Goal: Information Seeking & Learning: Learn about a topic

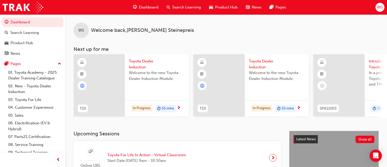
scroll to position [26, 0]
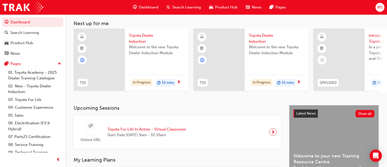
click at [143, 50] on span "Welcome to the new Toyota Dealer Induction Module." at bounding box center [157, 50] width 56 height 12
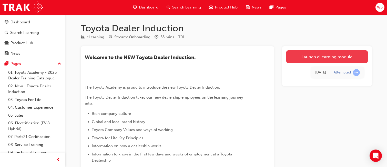
click at [312, 54] on link "Launch eLearning module" at bounding box center [326, 56] width 81 height 13
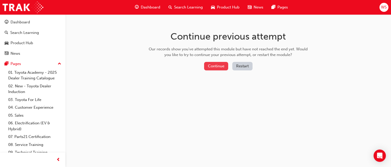
click at [224, 69] on button "Continue" at bounding box center [216, 66] width 24 height 8
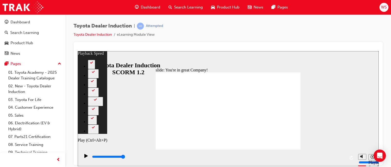
click at [82, 158] on div "Play (Ctrl+Alt+P)" at bounding box center [86, 157] width 9 height 9
type input "7500"
click at [85, 58] on icon "Sidebar Toggle" at bounding box center [82, 59] width 4 height 3
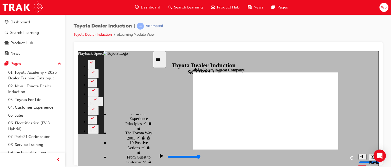
scroll to position [288, 0]
click at [160, 57] on div "Sidebar Toggle" at bounding box center [159, 59] width 9 height 4
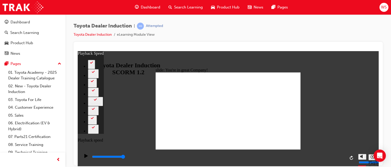
click at [370, 158] on icon "Playback speed" at bounding box center [372, 156] width 4 height 4
click at [373, 156] on icon "Playback speed" at bounding box center [372, 156] width 4 height 4
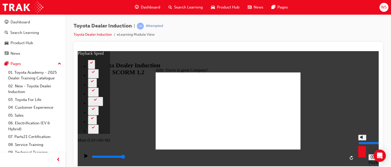
click at [362, 155] on div "misc controls" at bounding box center [362, 149] width 8 height 19
type input "81"
type input "7"
type input "81"
type input "7"
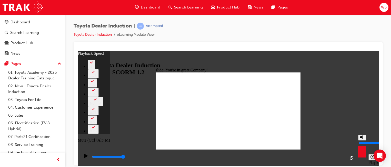
type input "81"
type input "6"
type input "81"
type input "6"
type input "81"
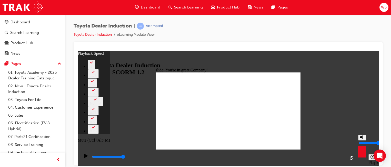
type input "5"
type input "81"
type input "5"
type input "81"
type input "4"
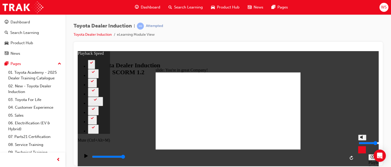
type input "81"
type input "4"
type input "81"
type input "3"
type input "81"
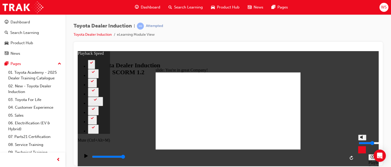
type input "3"
type input "83"
type input "4"
type input "83"
type input "4"
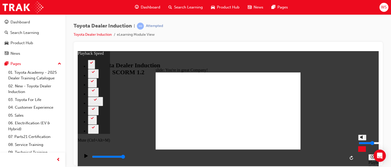
type input "84"
drag, startPoint x: 361, startPoint y: 137, endPoint x: 361, endPoint y: 142, distance: 5.1
type input "4"
click at [361, 142] on input "volume" at bounding box center [374, 142] width 33 height 4
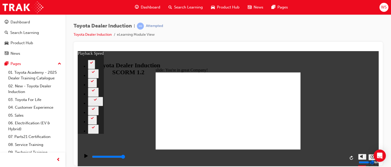
click at [85, 57] on div "Sidebar Toggle" at bounding box center [84, 59] width 9 height 4
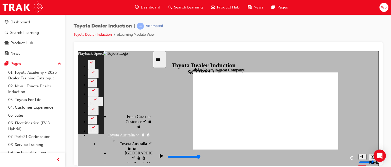
type input "21"
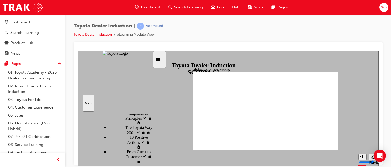
scroll to position [304, 0]
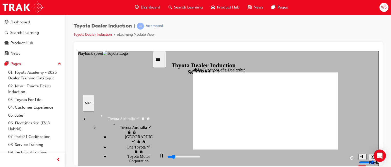
click at [372, 157] on icon "Playback speed" at bounding box center [372, 156] width 4 height 4
click at [358, 64] on div "slide: Functions of a Dealership Rectangle 1 Rectangle 2 Functions of a Dealers…" at bounding box center [228, 108] width 301 height 115
type input "4300"
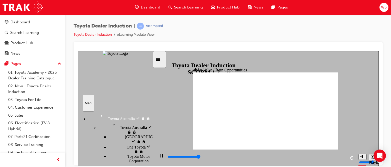
type input "11300"
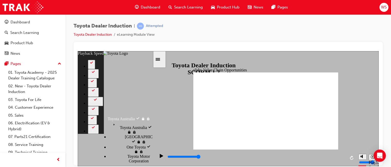
type input "38"
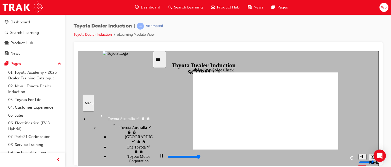
type input "5000"
radio input "true"
type input "5000"
radio input "false"
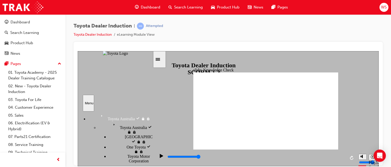
radio input "true"
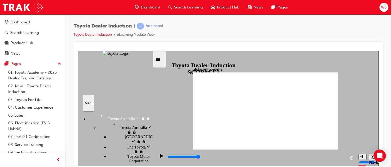
type input "5000"
type input "A"
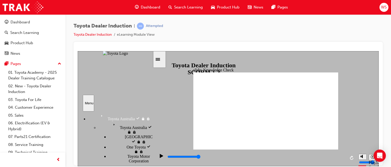
type input "A"
type input "Ap"
type input "App"
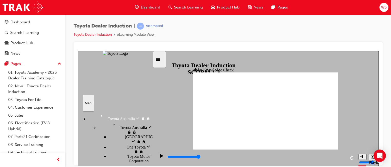
type input "Appl"
type input "Appli"
type input "Applic"
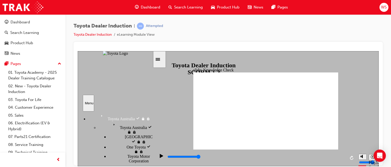
type input "Applic"
type input "Applica"
type input "Applicat"
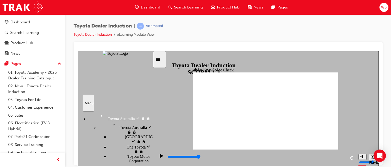
type input "Applicati"
type input "Applicatio"
type input "Application"
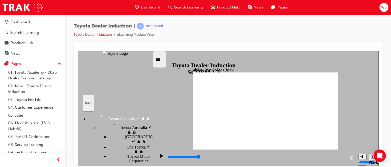
type input "Application"
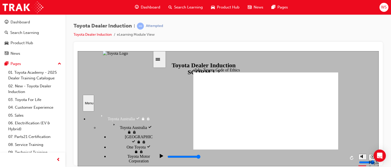
type input "8400"
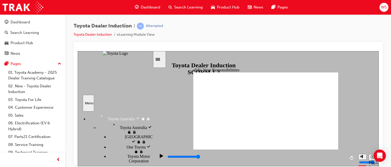
checkbox input "true"
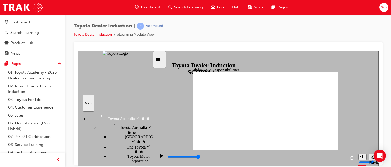
checkbox input "true"
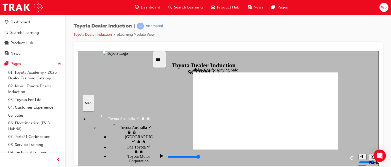
type input "5000"
checkbox input "true"
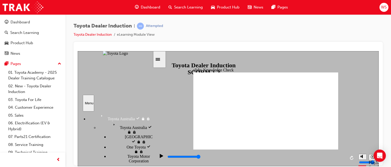
checkbox input "true"
type input "5000"
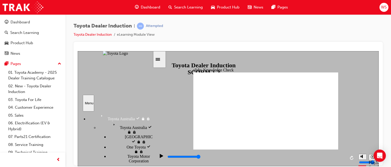
radio input "true"
type input "5000"
checkbox input "true"
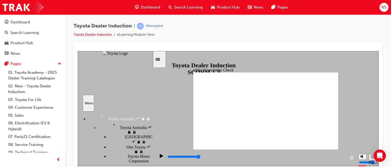
checkbox input "false"
checkbox input "true"
type input "5000"
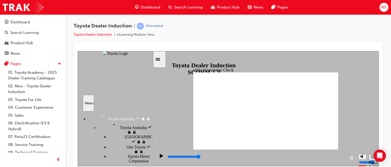
checkbox input "true"
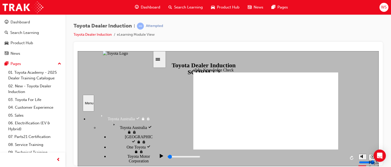
scroll to position [242, 0]
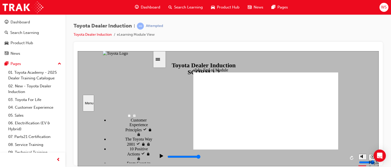
type input "9900"
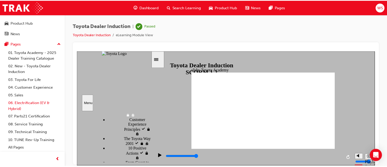
scroll to position [0, 0]
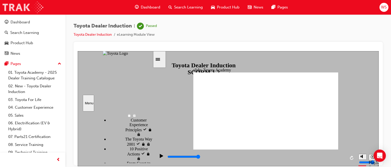
click at [19, 4] on img at bounding box center [23, 8] width 41 height 12
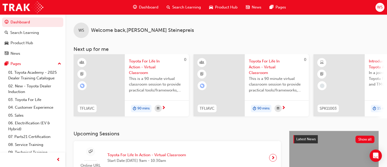
click at [144, 63] on span "Toyota For Life In Action - Virtual Classroom" at bounding box center [157, 66] width 56 height 17
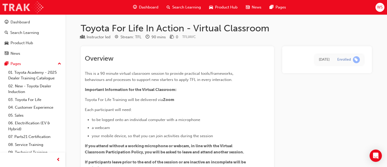
click at [28, 9] on img at bounding box center [23, 8] width 41 height 12
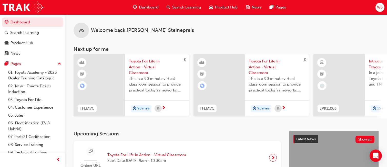
click at [183, 7] on span "Search Learning" at bounding box center [186, 7] width 29 height 6
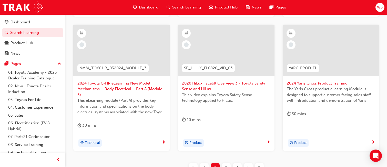
scroll to position [268, 0]
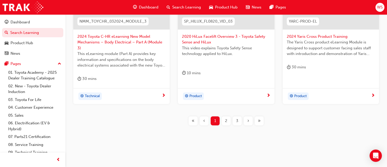
click at [231, 119] on button "2" at bounding box center [226, 120] width 11 height 9
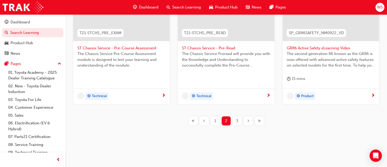
scroll to position [257, 0]
click at [238, 122] on div "3" at bounding box center [237, 120] width 9 height 9
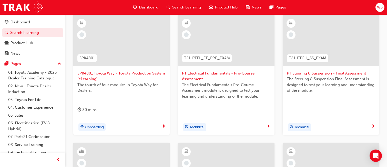
scroll to position [78, 0]
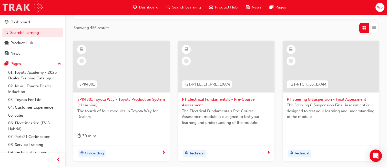
click at [27, 7] on img at bounding box center [23, 8] width 41 height 12
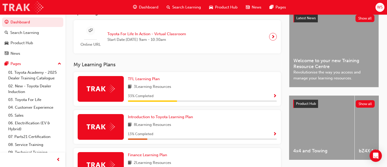
scroll to position [129, 0]
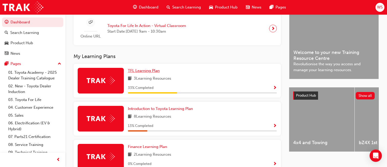
click at [147, 72] on span "TFL Learning Plan" at bounding box center [144, 70] width 32 height 5
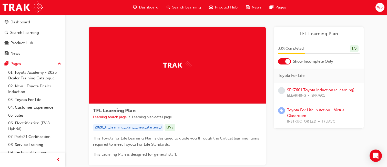
click at [170, 54] on div at bounding box center [177, 65] width 177 height 77
click at [139, 125] on div "2020_tfl_learning_plan_(_new_starters_)" at bounding box center [128, 127] width 70 height 7
click at [179, 128] on div "2020_tfl_learning_plan_(_new_starters_) LIVE" at bounding box center [177, 127] width 169 height 7
click at [171, 126] on div "LIVE" at bounding box center [169, 127] width 11 height 7
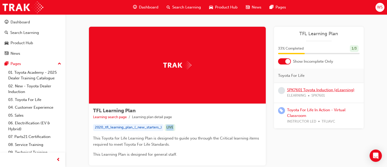
click at [307, 91] on link "SPK7601 Toyota Induction (eLearning)" at bounding box center [320, 89] width 67 height 5
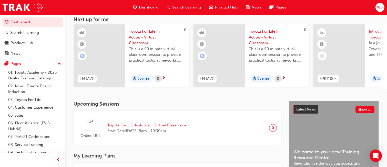
scroll to position [140, 0]
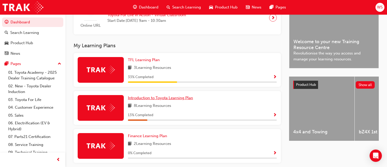
click at [193, 95] on span "Introduction to Toyota Learning Plan" at bounding box center [160, 97] width 65 height 5
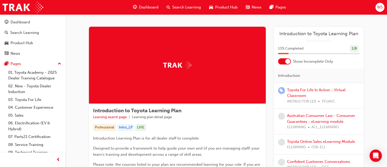
click at [308, 118] on div "Australian Consumer Law - Consumer Guarantees - eLearning module ELEARNING ACL_…" at bounding box center [323, 120] width 72 height 17
click at [310, 115] on link "Australian Consumer Law - Consumer Guarantees - eLearning module" at bounding box center [321, 118] width 68 height 11
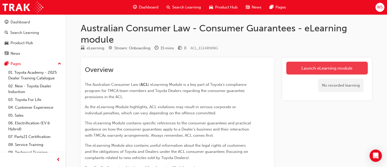
click at [308, 68] on link "Launch eLearning module" at bounding box center [326, 67] width 81 height 13
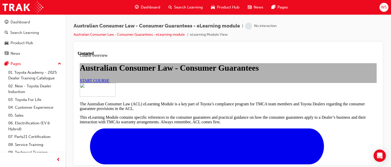
scroll to position [26, 0]
click at [109, 82] on link "START COURSE" at bounding box center [94, 80] width 29 height 4
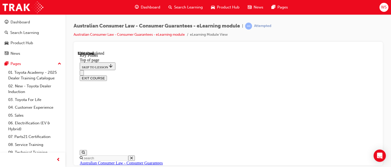
scroll to position [102, 0]
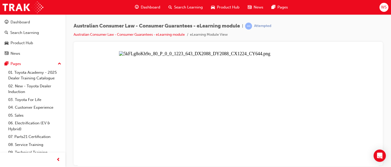
click at [222, 107] on button "Unzoom image" at bounding box center [228, 108] width 301 height 115
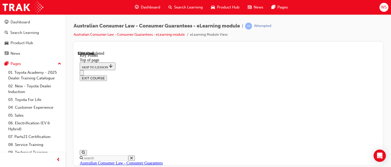
scroll to position [292, 0]
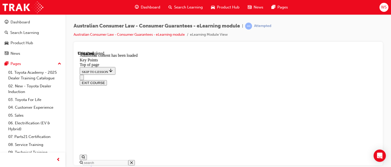
scroll to position [750, 0]
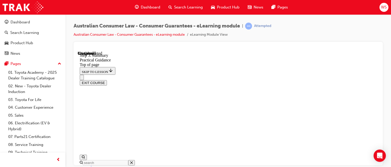
scroll to position [118, 0]
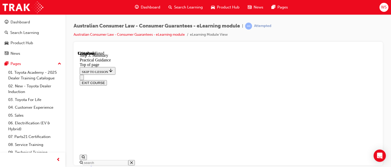
scroll to position [97, 0]
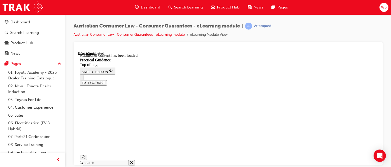
scroll to position [0, 0]
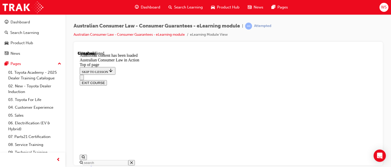
scroll to position [504, 0]
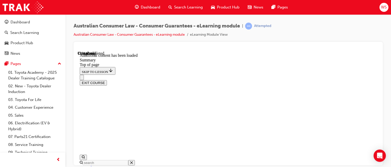
scroll to position [684, 0]
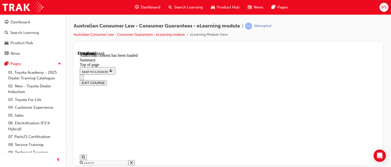
scroll to position [437, 0]
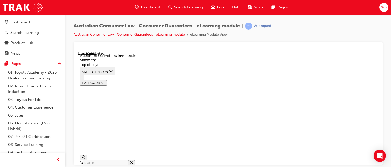
scroll to position [0, 0]
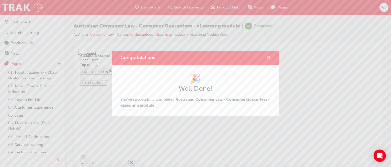
click at [269, 57] on span "cross-icon" at bounding box center [269, 58] width 4 height 5
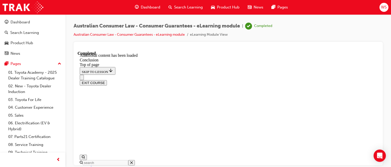
click at [107, 80] on button "EXIT COURSE" at bounding box center [93, 82] width 27 height 5
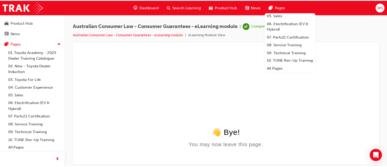
scroll to position [61, 0]
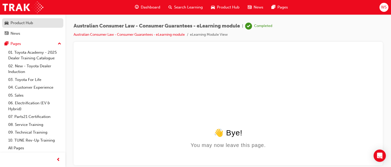
click at [20, 23] on div "Product Hub" at bounding box center [22, 23] width 23 height 6
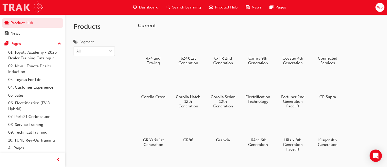
click at [8, 9] on img at bounding box center [23, 8] width 41 height 12
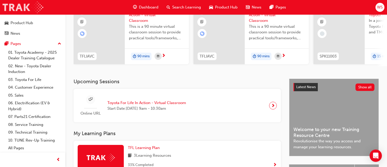
scroll to position [128, 0]
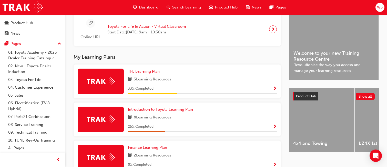
click at [229, 54] on div "Upcoming Sessions Online URL Toyota For Life In Action - Virtual Classroom Star…" at bounding box center [181, 94] width 215 height 184
click at [193, 107] on span "Introduction to Toyota Learning Plan" at bounding box center [160, 109] width 65 height 5
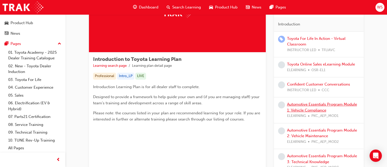
scroll to position [77, 0]
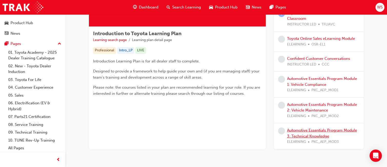
click at [322, 129] on link "Automotive Essentials Program Module 3: Technical Knowledge" at bounding box center [322, 133] width 70 height 11
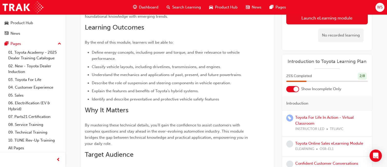
scroll to position [154, 0]
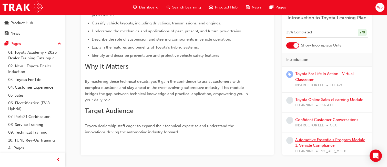
click at [326, 143] on link "Automotive Essentials Program Module 1: Vehicle Compliance" at bounding box center [330, 142] width 70 height 11
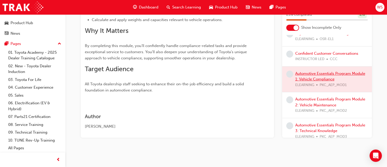
scroll to position [55, 0]
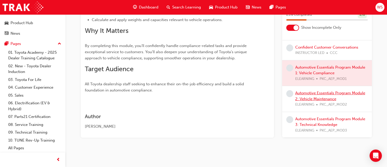
click at [308, 98] on link "Automotive Essentials Program Module 2: Vehicle Maintenance" at bounding box center [330, 95] width 70 height 11
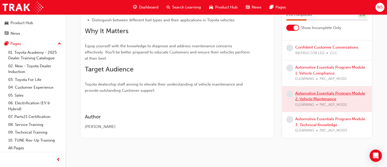
scroll to position [175, 0]
click at [316, 118] on link "Automotive Essentials Program Module 3: Technical Knowledge" at bounding box center [330, 121] width 70 height 11
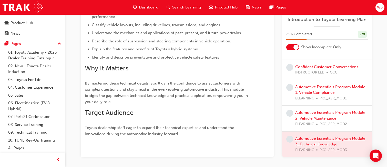
scroll to position [171, 0]
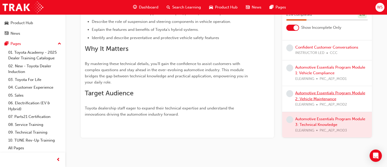
click at [309, 98] on link "Automotive Essentials Program Module 2: Vehicle Maintenance" at bounding box center [330, 95] width 70 height 11
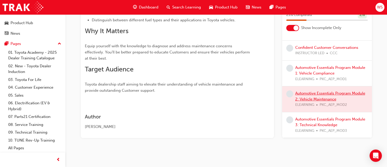
scroll to position [175, 0]
click at [339, 70] on div "Automotive Essentials Program Module 1: Vehicle Compliance ELEARNING PKC_AEP_MO…" at bounding box center [331, 72] width 72 height 17
click at [315, 70] on div "Automotive Essentials Program Module 1: Vehicle Compliance ELEARNING PKC_AEP_MO…" at bounding box center [331, 72] width 72 height 17
click at [318, 68] on link "Automotive Essentials Program Module 1: Vehicle Compliance" at bounding box center [330, 70] width 70 height 11
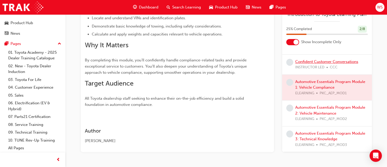
click at [318, 62] on link "Confident Customer Conversations" at bounding box center [326, 61] width 63 height 5
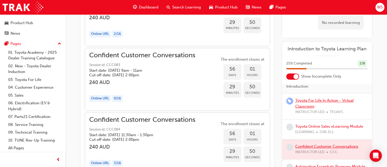
scroll to position [3, 0]
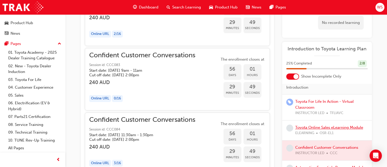
click at [310, 127] on link "Toyota Online Sales eLearning Module" at bounding box center [329, 127] width 68 height 5
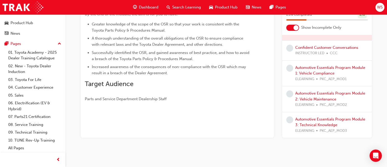
scroll to position [55, 0]
click at [310, 123] on link "Automotive Essentials Program Module 3: Technical Knowledge" at bounding box center [330, 121] width 70 height 11
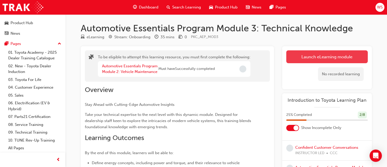
click at [311, 61] on button "Launch eLearning module" at bounding box center [326, 56] width 81 height 13
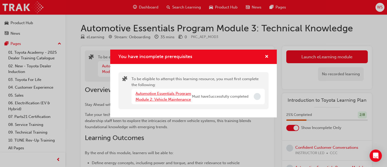
click at [178, 98] on link "Automotive Essentials Program Module 2: Vehicle Maintenance" at bounding box center [164, 96] width 56 height 11
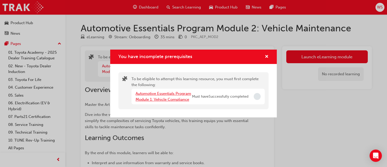
click at [178, 98] on link "Automotive Essentials Program Module 1: Vehicle Compliance" at bounding box center [164, 96] width 56 height 11
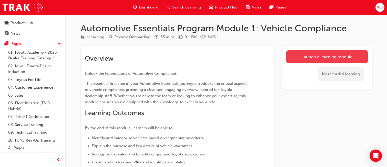
click at [317, 55] on link "Launch eLearning module" at bounding box center [326, 56] width 81 height 13
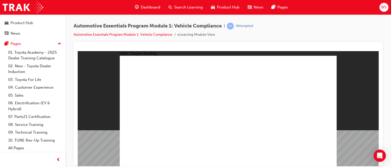
drag, startPoint x: 275, startPoint y: 141, endPoint x: 306, endPoint y: 149, distance: 32.5
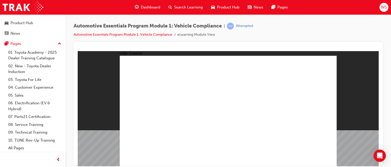
drag, startPoint x: 328, startPoint y: 59, endPoint x: 330, endPoint y: 55, distance: 4.1
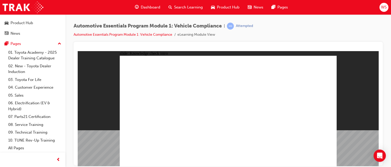
radio input "true"
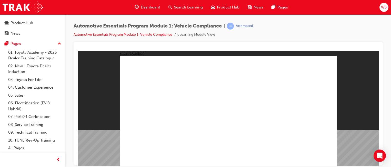
radio input "true"
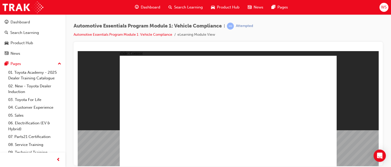
scroll to position [20, 0]
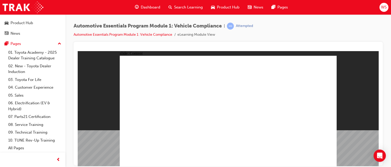
drag, startPoint x: 289, startPoint y: 95, endPoint x: 287, endPoint y: 93, distance: 2.6
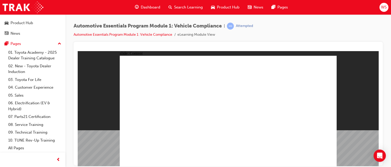
radio input "true"
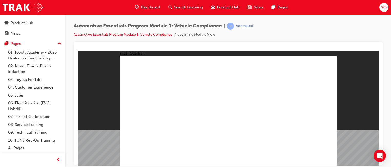
radio input "true"
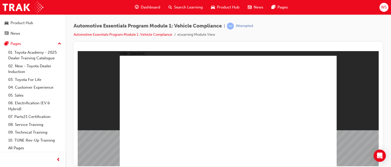
radio input "true"
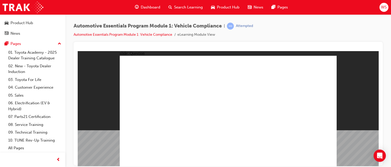
radio input "true"
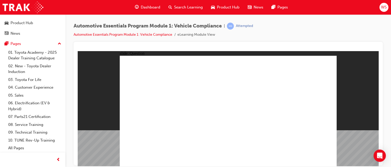
radio input "true"
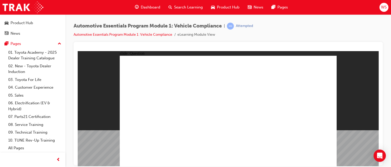
radio input "false"
radio input "true"
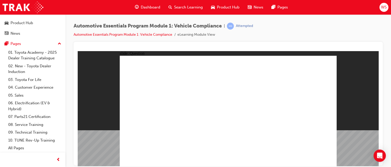
radio input "true"
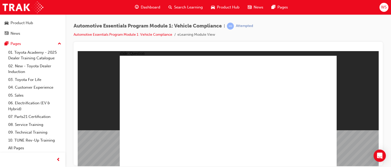
radio input "true"
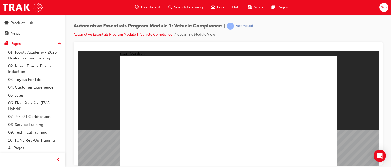
radio input "true"
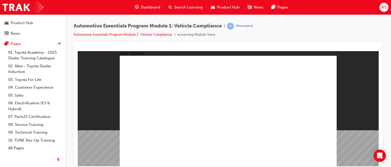
radio input "true"
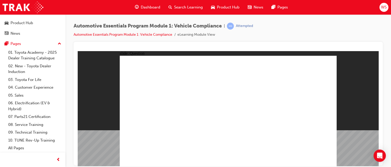
radio input "true"
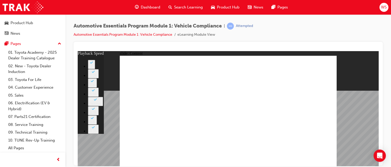
click at [377, 153] on icon "Open Intercom Messenger" at bounding box center [379, 155] width 6 height 7
type input "33"
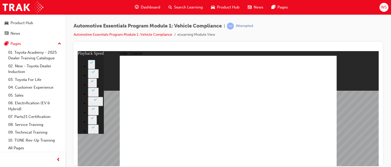
type input "8"
type input "33"
type input "8"
type input "34"
type input "8"
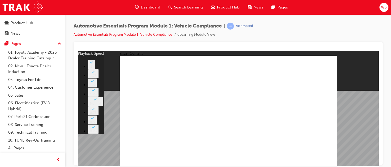
type input "34"
type input "9"
type input "34"
type input "9"
type input "34"
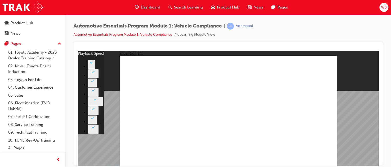
type input "9"
type input "34"
type input "9"
type input "34"
type input "9"
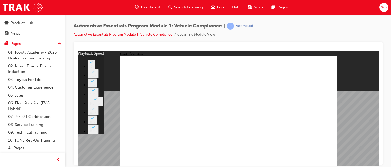
type input "34"
type input "9"
type input "34"
type input "9"
type input "34"
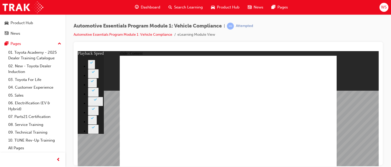
type input "10"
type input "34"
type input "10"
drag, startPoint x: 284, startPoint y: 108, endPoint x: 290, endPoint y: 99, distance: 10.2
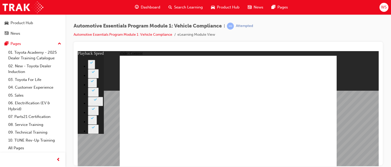
type input "36"
type input "10"
type input "36"
type input "10"
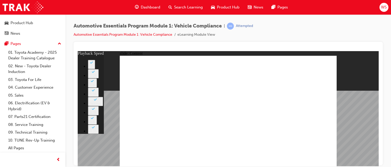
type input "36"
type input "9"
type input "36"
type input "9"
type input "36"
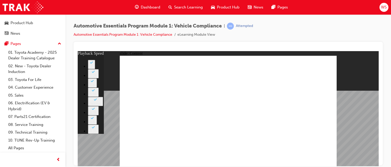
type input "8"
type input "36"
type input "8"
type input "36"
type input "7"
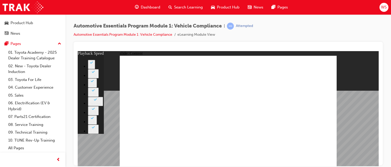
type input "36"
type input "7"
type input "36"
type input "6"
type input "36"
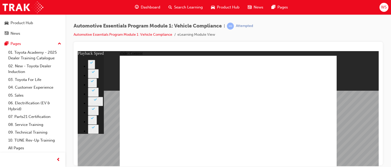
type input "6"
type input "36"
type input "6"
type input "36"
type input "6"
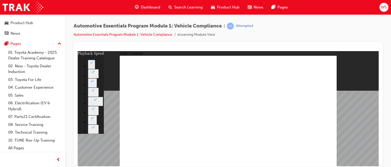
type input "36"
type input "6"
type input "36"
type input "6"
type input "36"
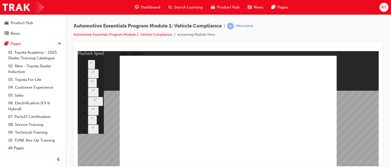
type input "6"
type input "36"
type input "6"
type input "36"
type input "6"
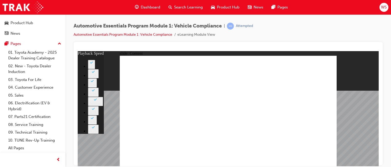
type input "36"
type input "6"
type input "36"
type input "8"
type input "36"
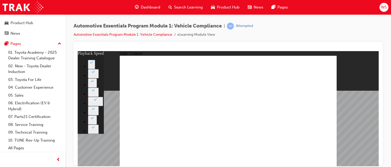
type input "8"
type input "36"
type input "9"
type input "36"
type input "9"
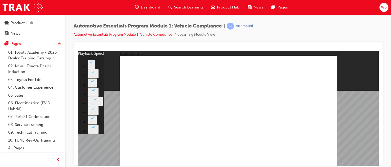
type input "36"
type input "10"
drag, startPoint x: 283, startPoint y: 106, endPoint x: 305, endPoint y: 98, distance: 23.4
type input "38"
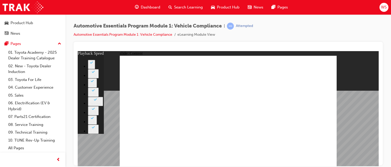
type input "10"
type input "38"
type input "10"
type input "38"
type input "9"
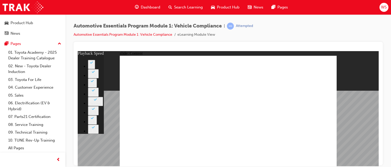
type input "39"
type input "9"
type input "39"
type input "8"
type input "39"
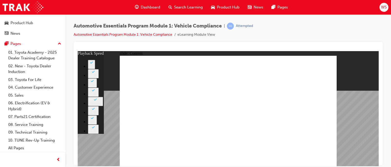
type input "8"
type input "39"
type input "7"
type input "39"
type input "7"
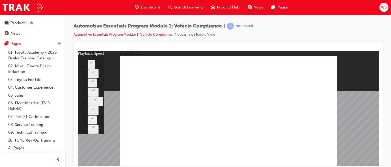
type input "39"
type input "6"
type input "39"
type input "5"
type input "39"
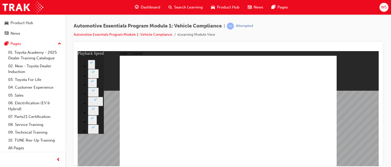
type input "5"
type input "39"
type input "4"
type input "39"
type input "4"
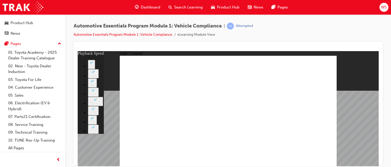
type input "39"
type input "4"
type input "39"
type input "4"
type input "39"
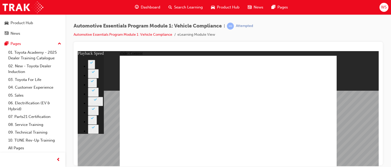
type input "3"
type input "39"
type input "3"
type input "39"
type input "2"
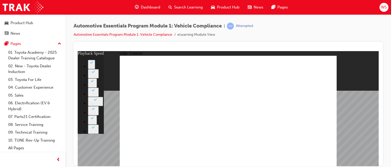
type input "39"
type input "2"
type input "39"
type input "0"
type input "39"
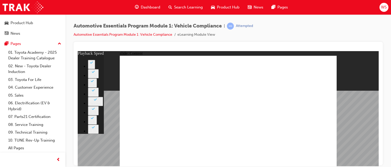
type input "0"
type input "39"
type input "5"
type input "39"
type input "8"
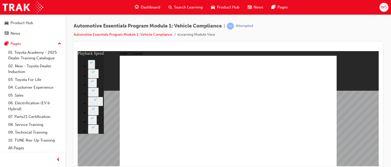
type input "39"
type input "10"
drag, startPoint x: 284, startPoint y: 106, endPoint x: 338, endPoint y: 82, distance: 59.0
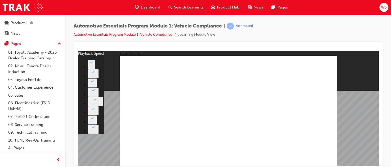
type input "43"
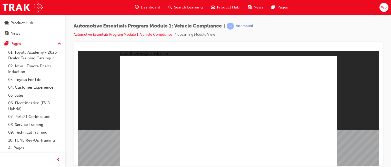
radio input "true"
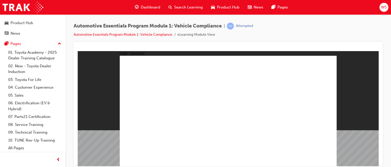
radio input "true"
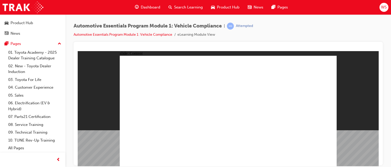
drag, startPoint x: 276, startPoint y: 149, endPoint x: 285, endPoint y: 102, distance: 47.3
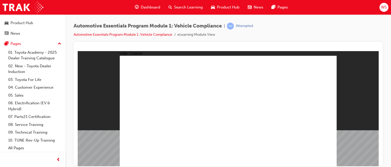
drag, startPoint x: 305, startPoint y: 97, endPoint x: 404, endPoint y: 101, distance: 98.7
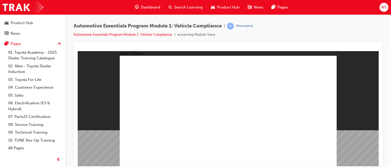
drag, startPoint x: 282, startPoint y: 108, endPoint x: 278, endPoint y: 111, distance: 5.0
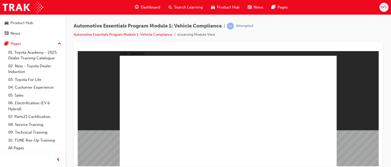
radio input "true"
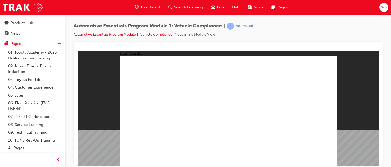
radio input "true"
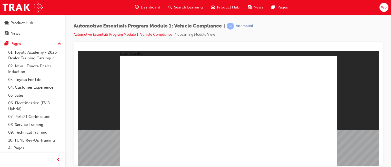
radio input "true"
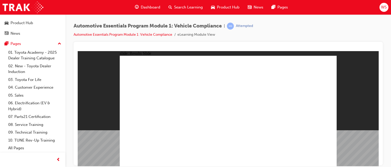
drag, startPoint x: 184, startPoint y: 145, endPoint x: 187, endPoint y: 144, distance: 3.6
radio input "true"
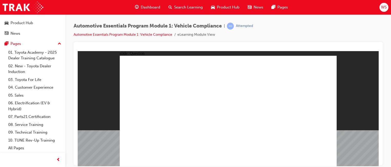
radio input "true"
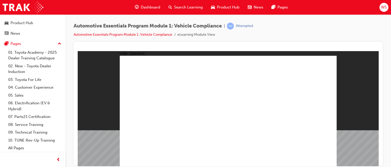
radio input "true"
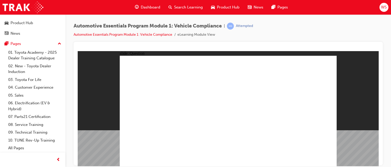
radio input "true"
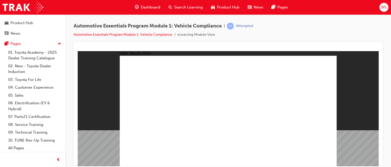
radio input "true"
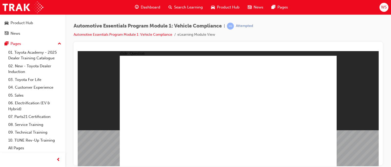
radio input "true"
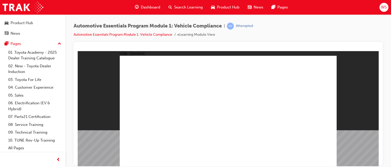
radio input "false"
radio input "true"
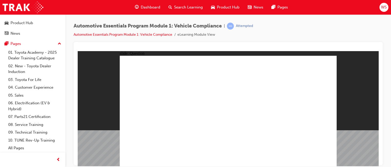
radio input "true"
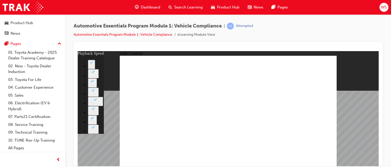
click at [95, 67] on button "2" at bounding box center [91, 63] width 7 height 9
type input "35"
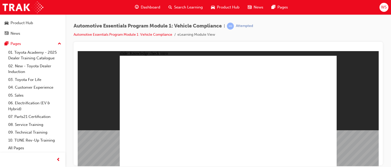
radio input "true"
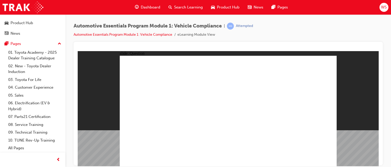
click at [331, 22] on div "Automotive Essentials Program Module 1: Vehicle Compliance | Attempted Automoti…" at bounding box center [227, 83] width 325 height 139
drag, startPoint x: 186, startPoint y: 153, endPoint x: 189, endPoint y: 153, distance: 2.6
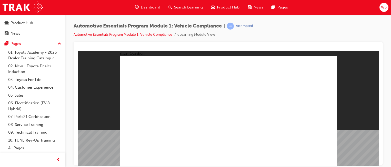
radio input "true"
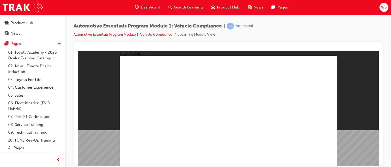
radio input "true"
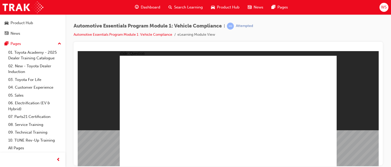
radio input "true"
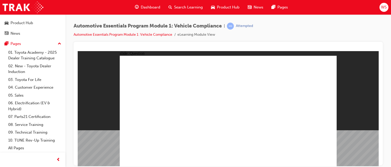
radio input "true"
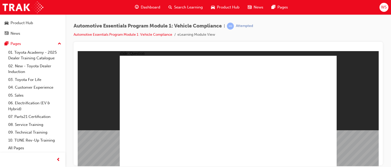
radio input "true"
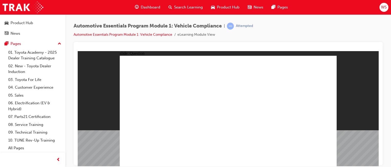
radio input "true"
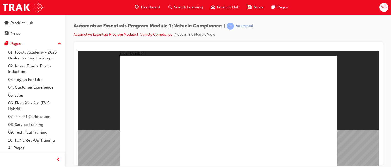
radio input "true"
